Goal: Information Seeking & Learning: Find specific page/section

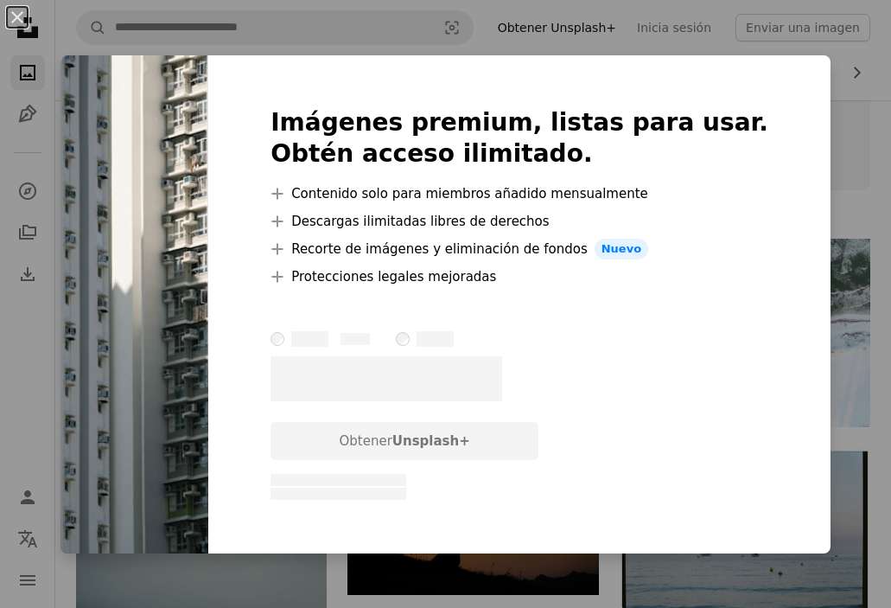
scroll to position [223, 0]
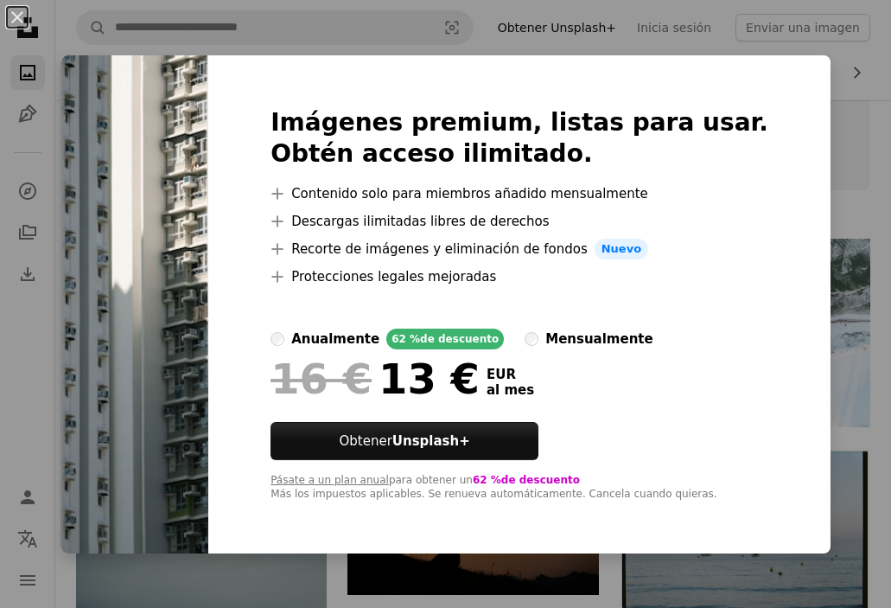
click at [380, 341] on div "anualmente" at bounding box center [335, 339] width 88 height 21
click at [643, 333] on div "mensualmente" at bounding box center [599, 339] width 107 height 21
click at [864, 86] on div "An X shape Imágenes premium, listas para usar. Obtén acceso ilimitado. A plus s…" at bounding box center [445, 304] width 891 height 608
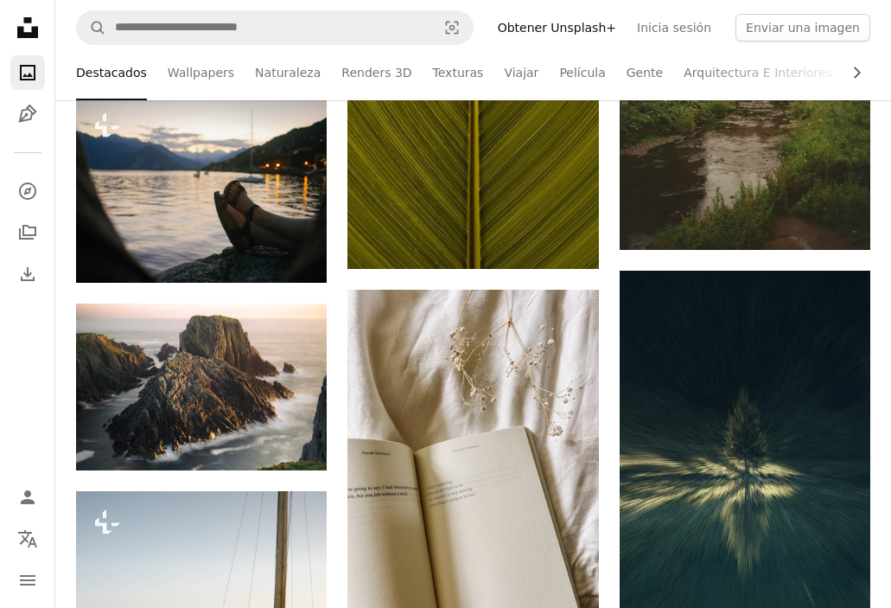
scroll to position [2742, 0]
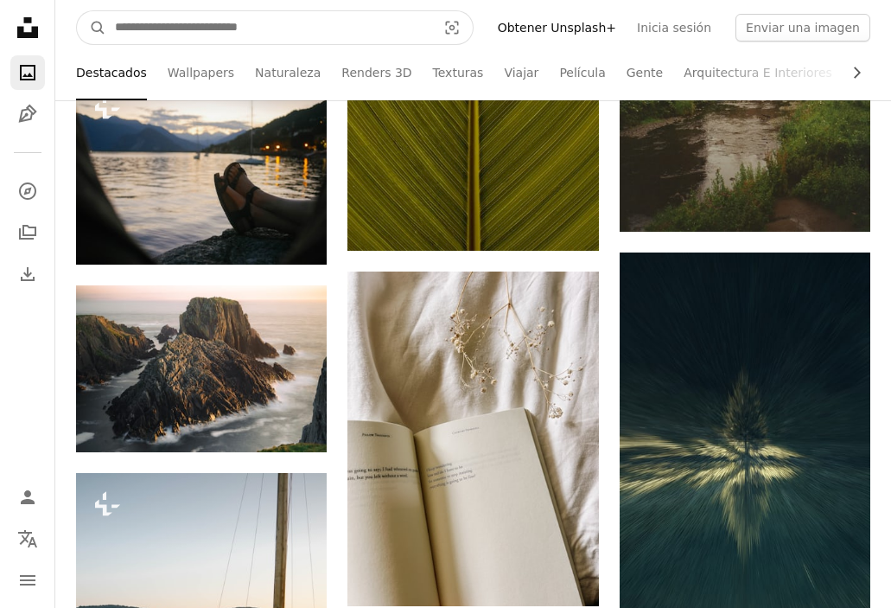
click at [328, 34] on input "Encuentra imágenes en todo el sitio" at bounding box center [268, 27] width 325 height 33
type input "********"
click button "A magnifying glass" at bounding box center [91, 27] width 29 height 33
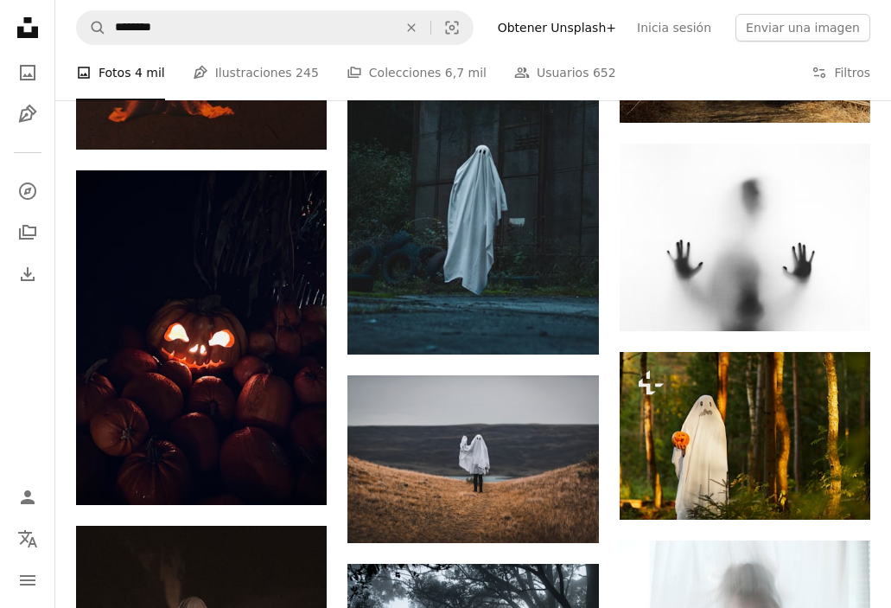
scroll to position [1034, 0]
